Goal: Task Accomplishment & Management: Use online tool/utility

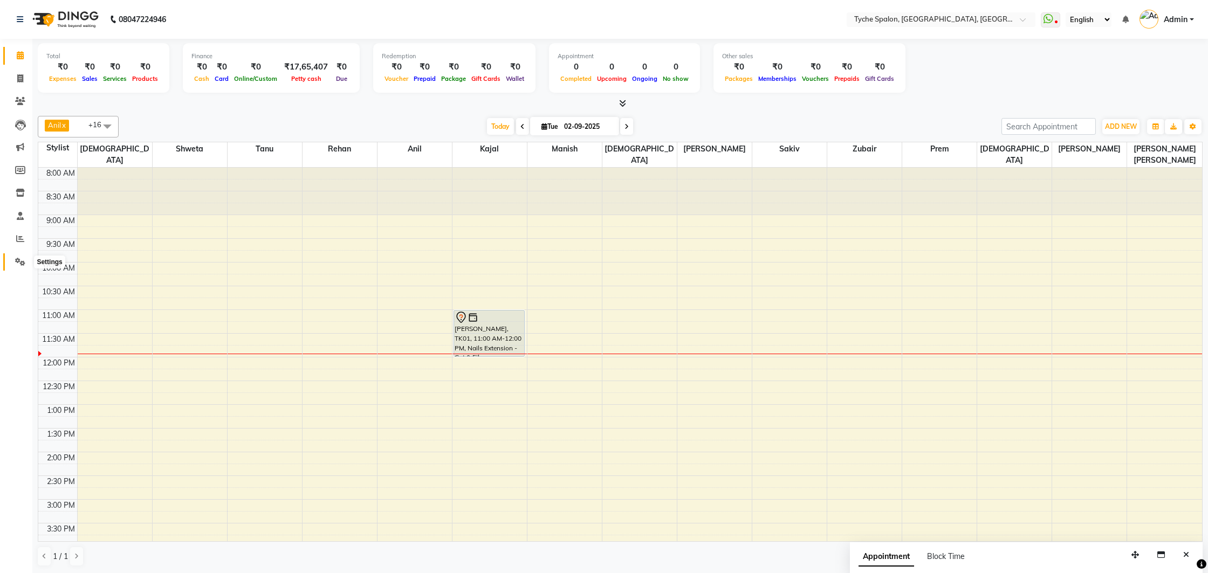
click at [17, 258] on icon at bounding box center [20, 262] width 10 height 8
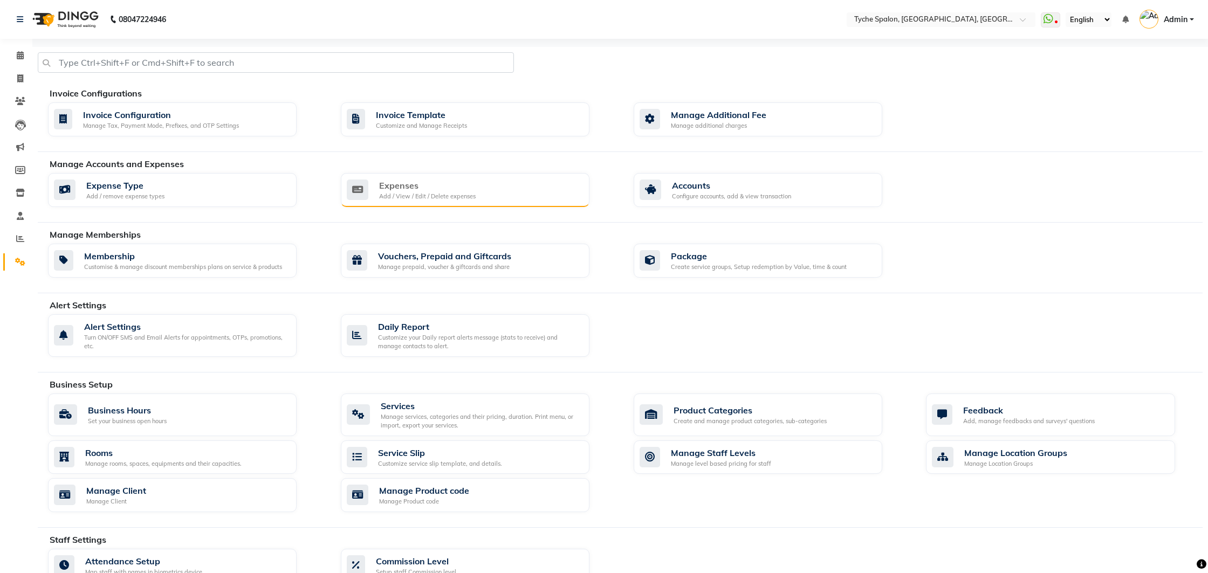
click at [425, 195] on div "Add / View / Edit / Delete expenses" at bounding box center [427, 196] width 96 height 9
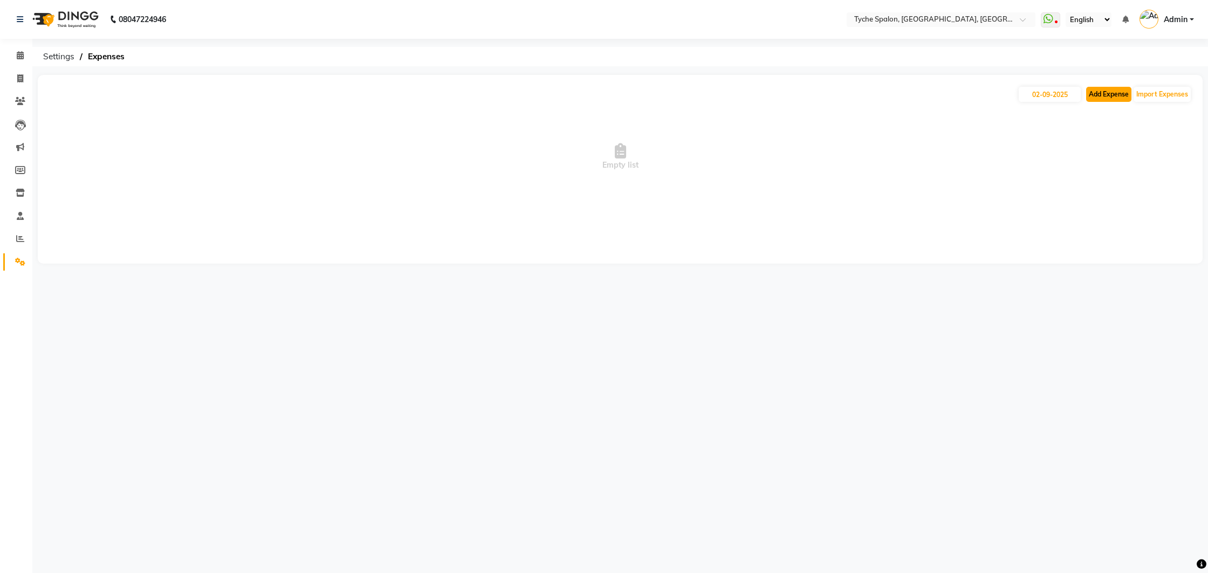
click at [1093, 99] on button "Add Expense" at bounding box center [1108, 94] width 45 height 15
select select "1"
select select "5315"
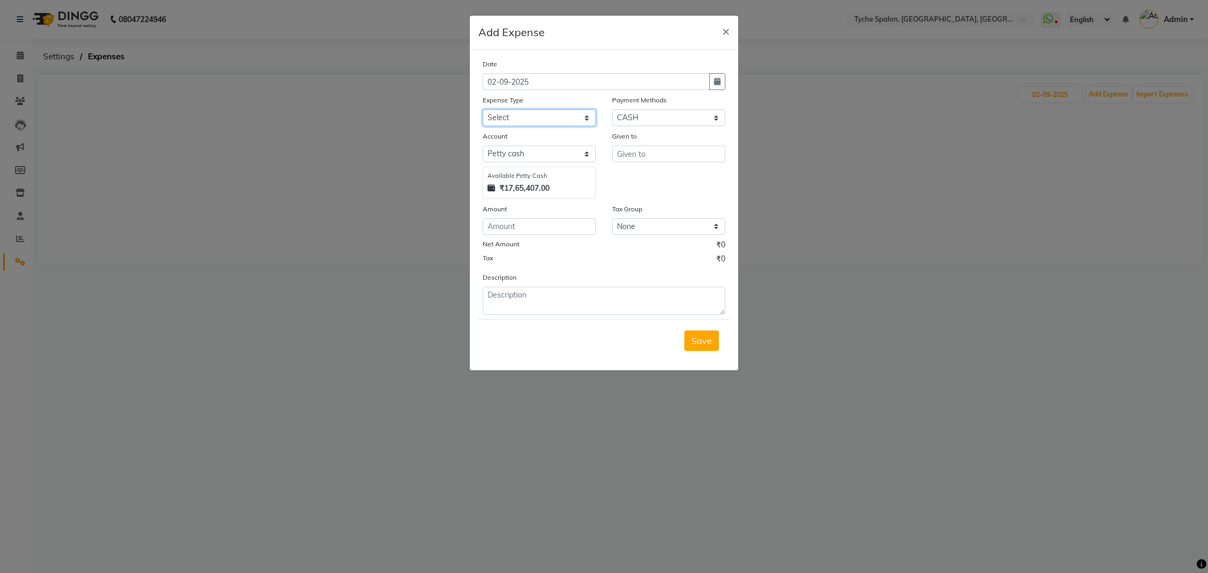
click at [542, 114] on select "Select Advance Salary Bank charges Car maintenance Cash transfer to bank Cash t…" at bounding box center [538, 117] width 113 height 17
select select "10"
click at [482, 109] on select "Select Advance Salary Bank charges Car maintenance Cash transfer to bank Cash t…" at bounding box center [538, 117] width 113 height 17
click at [522, 155] on select "Select [PERSON_NAME] cash Default account" at bounding box center [538, 154] width 113 height 17
click at [664, 152] on input "text" at bounding box center [668, 154] width 113 height 17
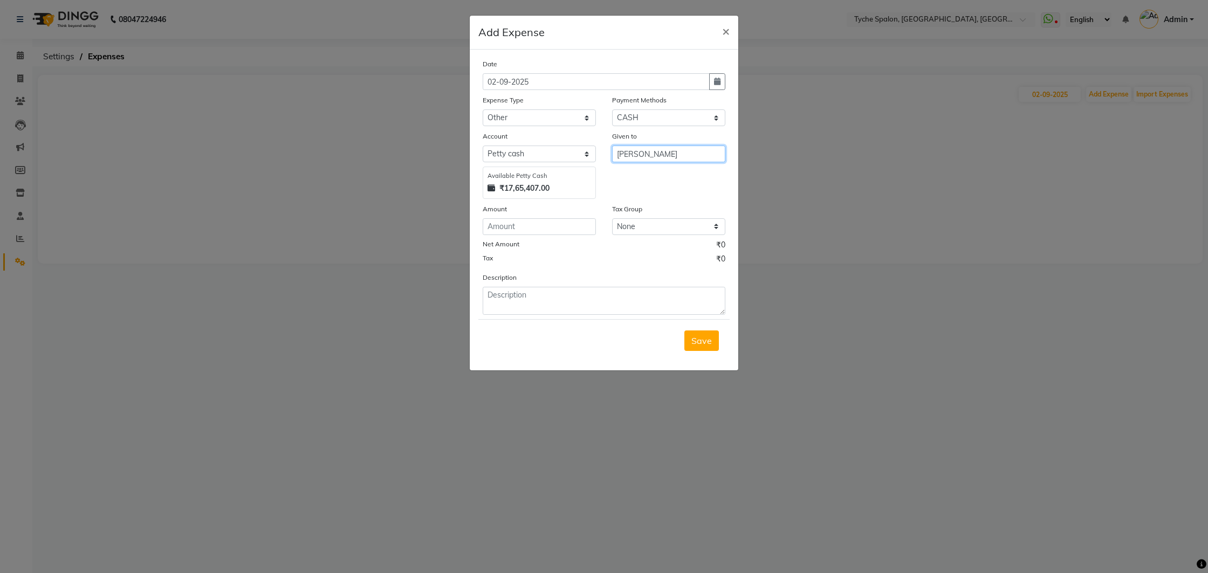
type input "[PERSON_NAME]"
click at [530, 226] on input "number" at bounding box center [538, 226] width 113 height 17
type input "40"
click at [551, 296] on textarea at bounding box center [603, 301] width 243 height 28
type textarea "laddoos for mandir"
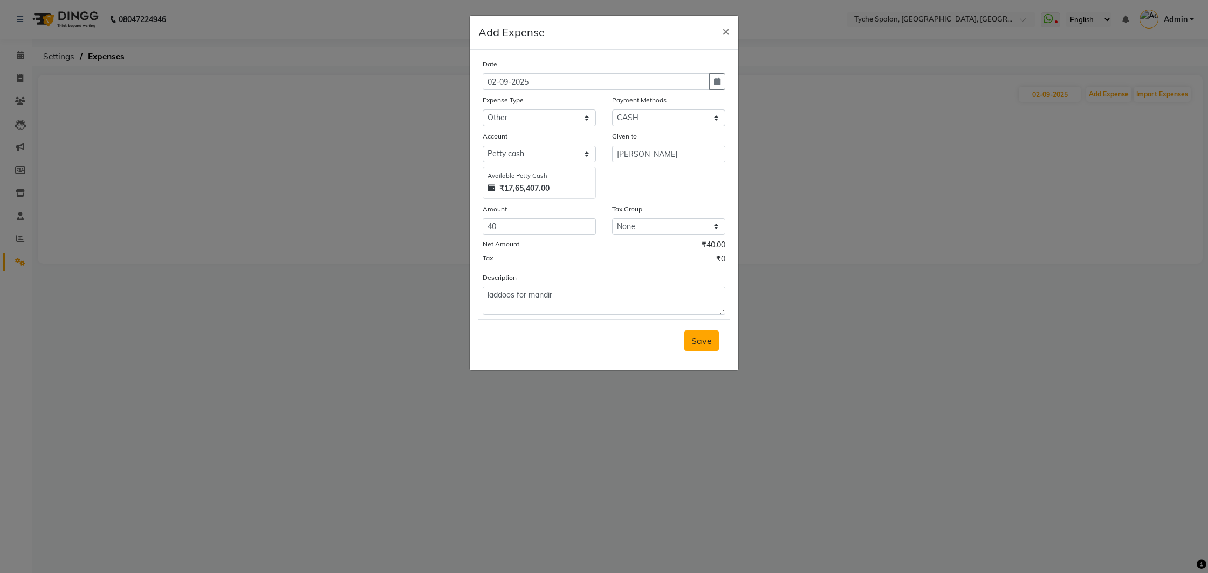
click at [700, 343] on span "Save" at bounding box center [701, 340] width 20 height 11
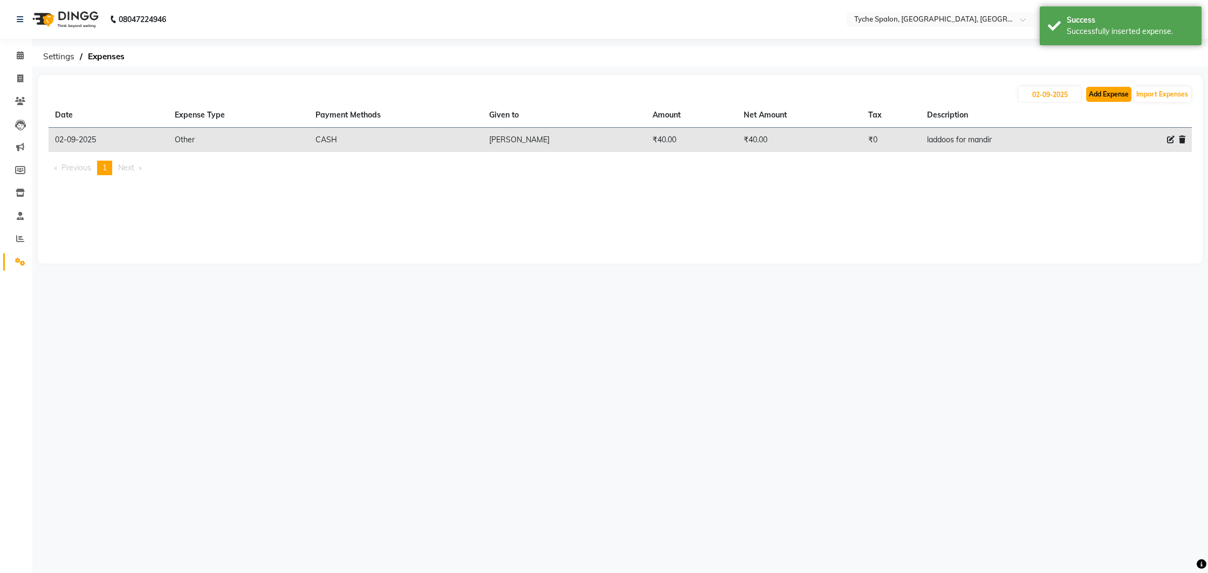
click at [1094, 93] on button "Add Expense" at bounding box center [1108, 94] width 45 height 15
select select "1"
select select "5315"
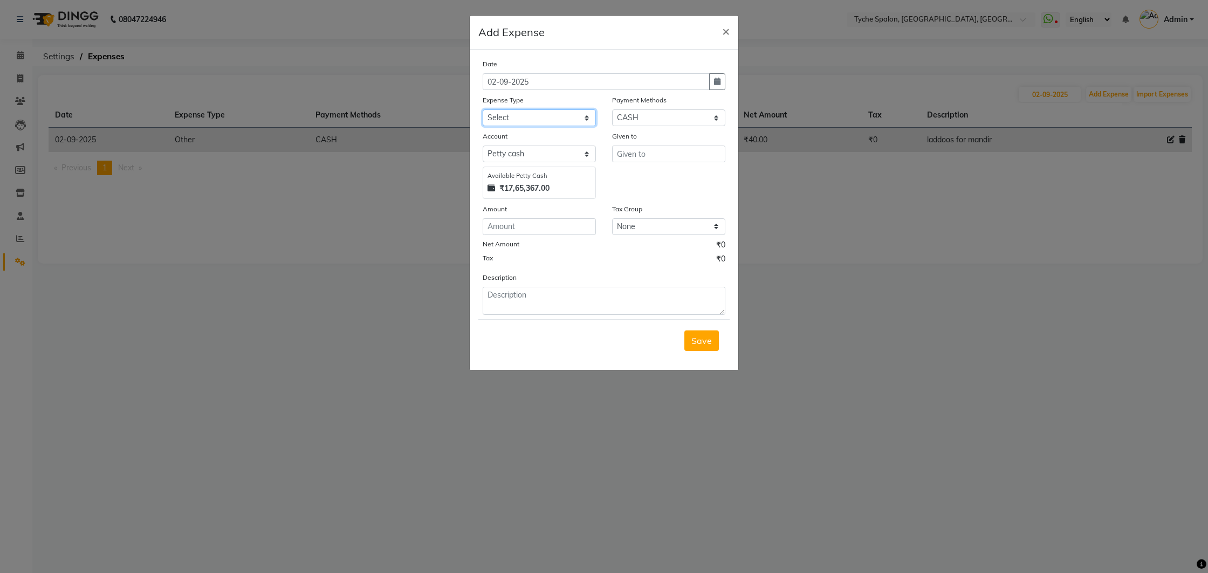
click at [513, 116] on select "Select Advance Salary Bank charges Car maintenance Cash transfer to bank Cash t…" at bounding box center [538, 117] width 113 height 17
select select "10"
click at [482, 109] on select "Select Advance Salary Bank charges Car maintenance Cash transfer to bank Cash t…" at bounding box center [538, 117] width 113 height 17
click at [496, 229] on input "number" at bounding box center [538, 226] width 113 height 17
click at [521, 226] on input "101" at bounding box center [538, 226] width 113 height 17
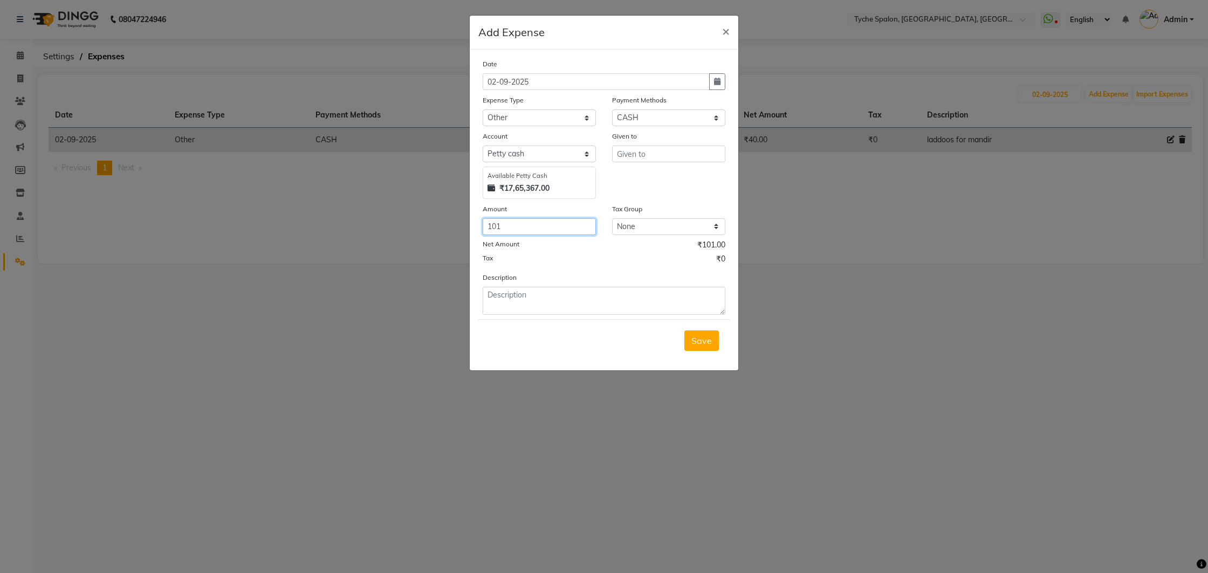
type input "101"
click at [523, 315] on form "Date [DATE] Expense Type Select Advance Salary Bank charges Car maintenance Cas…" at bounding box center [603, 209] width 251 height 303
click at [523, 307] on textarea at bounding box center [603, 301] width 243 height 28
click at [637, 152] on input "text" at bounding box center [668, 154] width 113 height 17
type input "pandit ji"
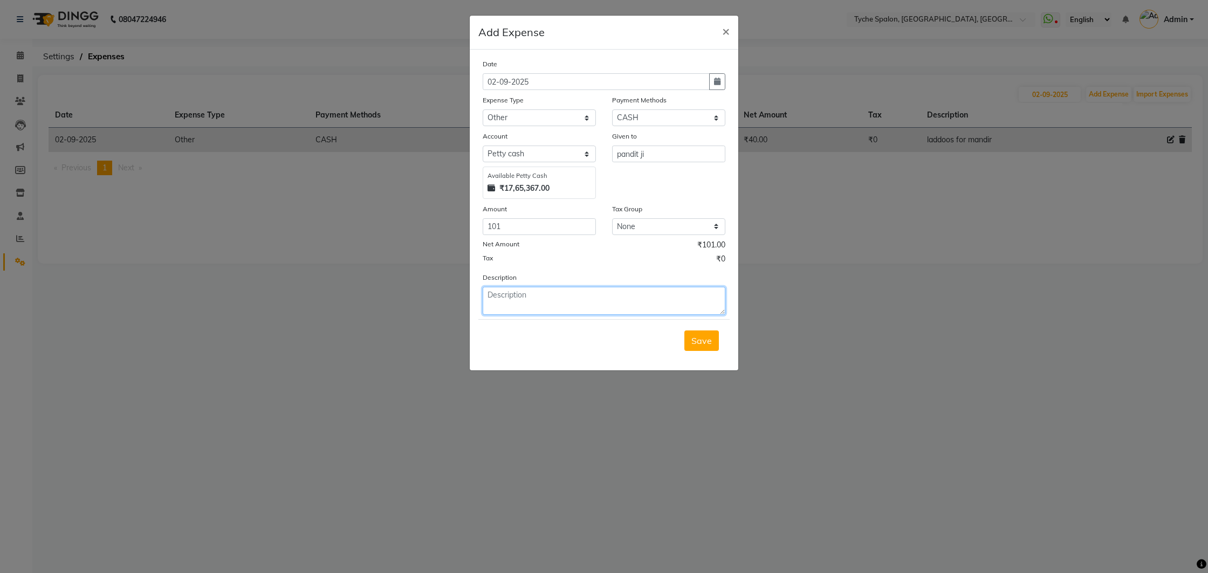
click at [530, 303] on textarea at bounding box center [603, 301] width 243 height 28
type textarea "dakshina for pandit ji [DATE] puja"
click at [702, 340] on span "Save" at bounding box center [701, 340] width 20 height 11
